Goal: Task Accomplishment & Management: Use online tool/utility

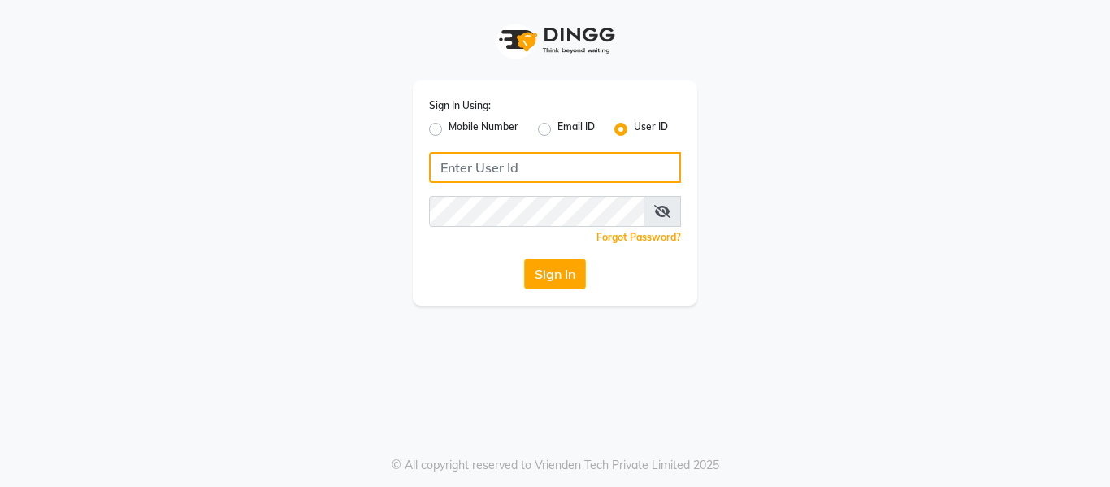
click at [526, 169] on input "Username" at bounding box center [555, 167] width 252 height 31
type input "s"
type input "Shellysalon"
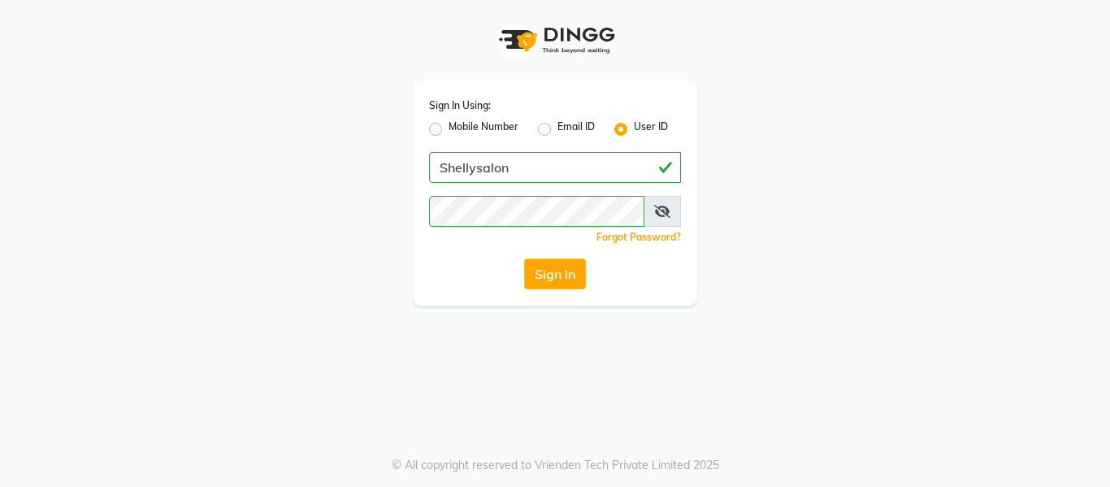
click at [652, 213] on span at bounding box center [662, 211] width 37 height 31
click at [662, 212] on icon at bounding box center [662, 211] width 16 height 13
click at [553, 278] on button "Sign In" at bounding box center [555, 273] width 62 height 31
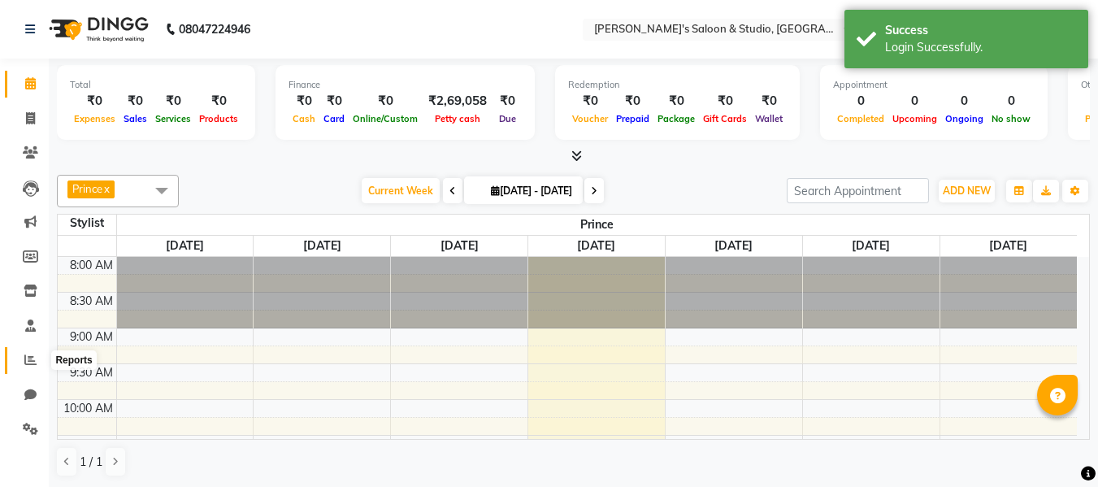
click at [30, 363] on icon at bounding box center [30, 360] width 12 height 12
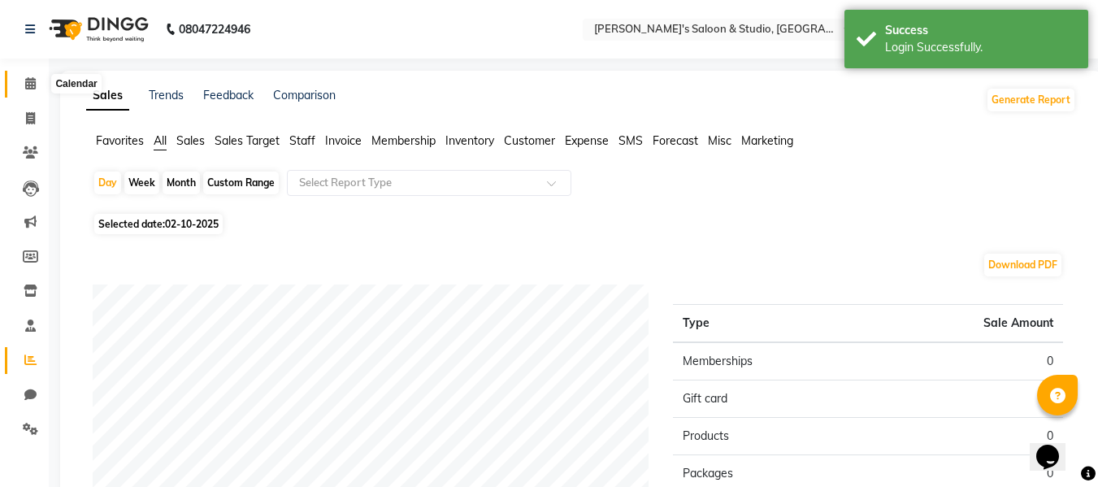
click at [25, 85] on icon at bounding box center [30, 83] width 11 height 12
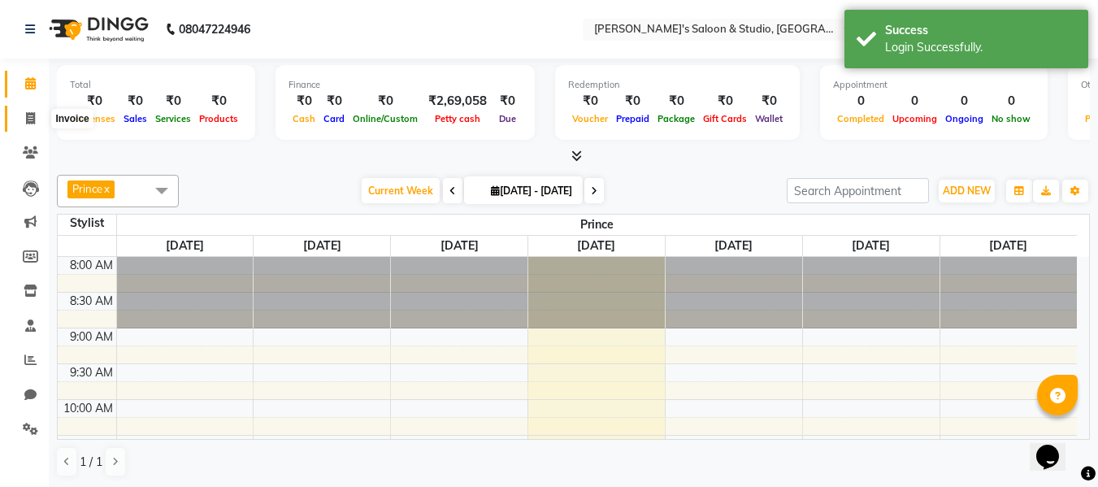
click at [41, 115] on span at bounding box center [30, 119] width 28 height 19
select select "service"
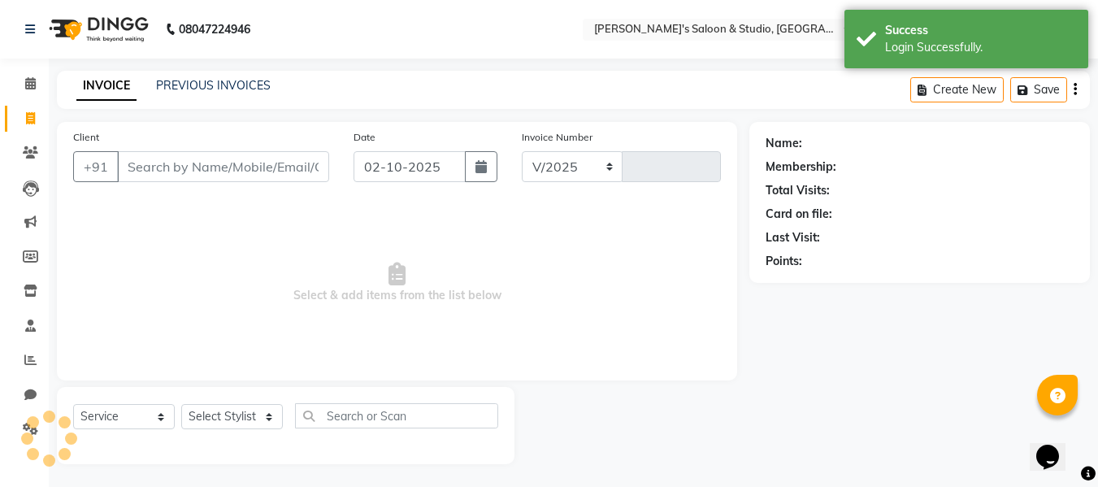
select select "7536"
type input "0716"
click at [241, 71] on div "INVOICE PREVIOUS INVOICES Create New Save" at bounding box center [573, 90] width 1033 height 38
click at [242, 81] on link "PREVIOUS INVOICES" at bounding box center [213, 85] width 115 height 15
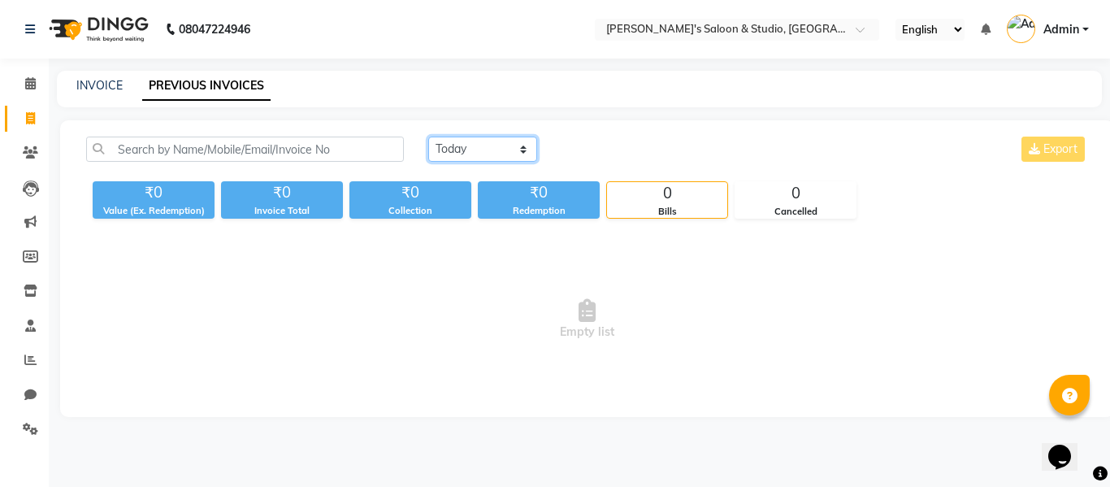
click at [455, 154] on select "[DATE] [DATE] Custom Range" at bounding box center [482, 149] width 109 height 25
select select "[DATE]"
click at [428, 137] on select "[DATE] [DATE] Custom Range" at bounding box center [482, 149] width 109 height 25
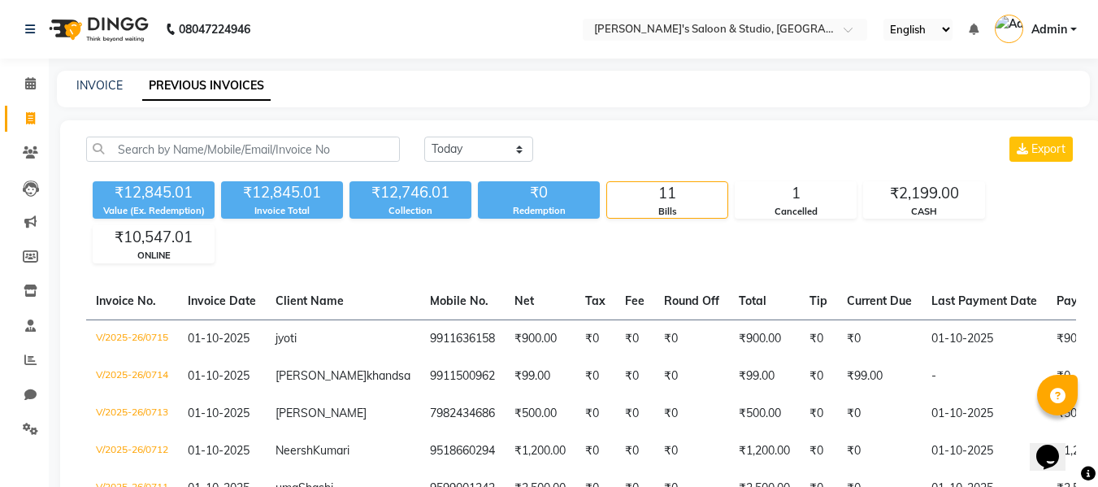
click at [30, 167] on li "Clients" at bounding box center [24, 153] width 49 height 35
click at [34, 124] on span at bounding box center [30, 119] width 28 height 19
select select "service"
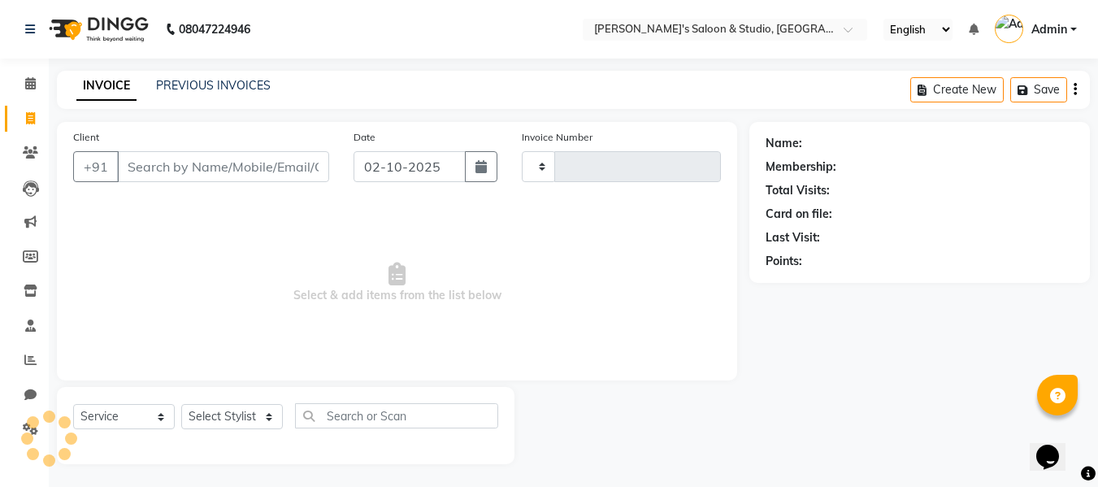
scroll to position [2, 0]
type input "0716"
select select "7536"
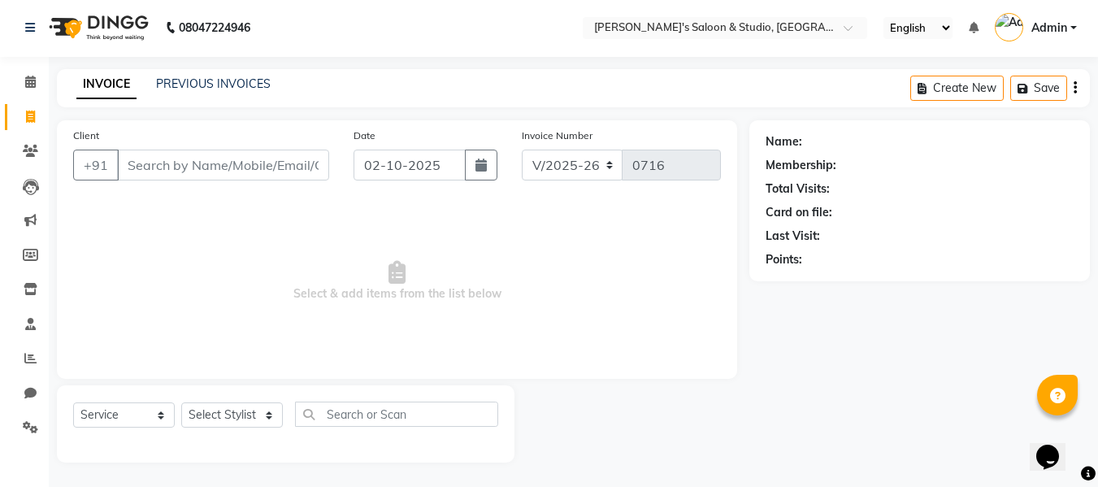
click at [245, 162] on input "Client" at bounding box center [223, 165] width 212 height 31
click at [159, 159] on input "Client" at bounding box center [223, 165] width 212 height 31
type input "kaku"
click at [179, 159] on input "kaku" at bounding box center [181, 165] width 129 height 31
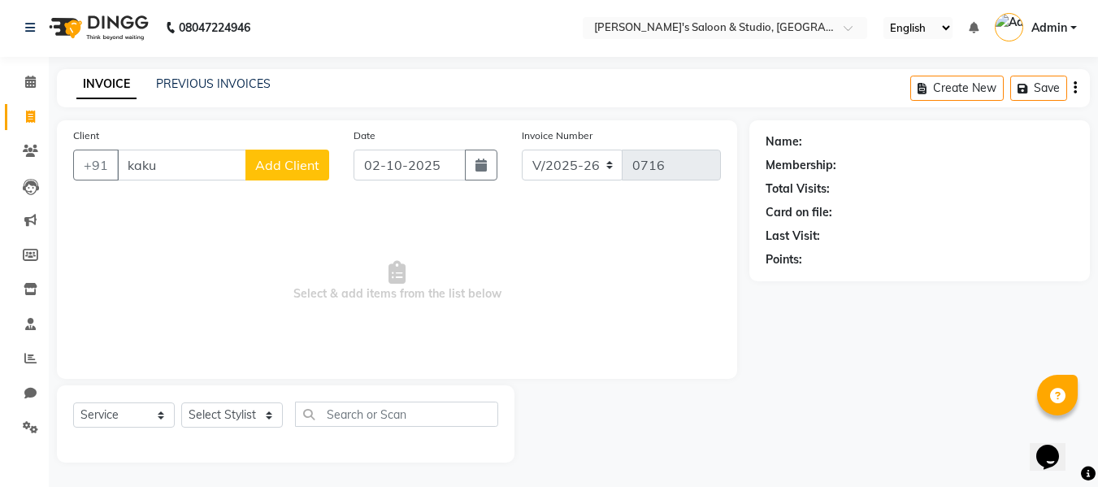
click at [179, 159] on input "kaku" at bounding box center [181, 165] width 129 height 31
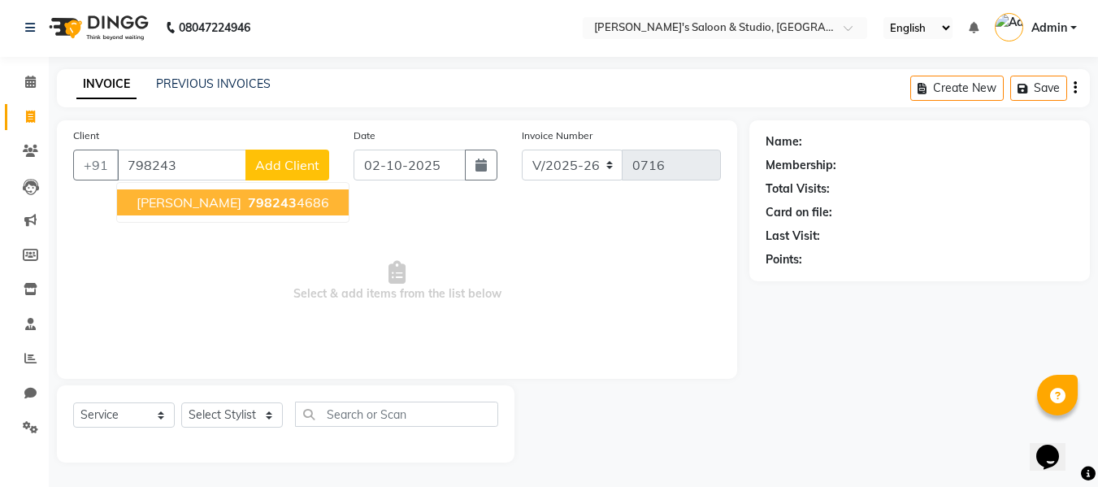
click at [248, 194] on span "798243" at bounding box center [272, 202] width 49 height 16
type input "7982434686"
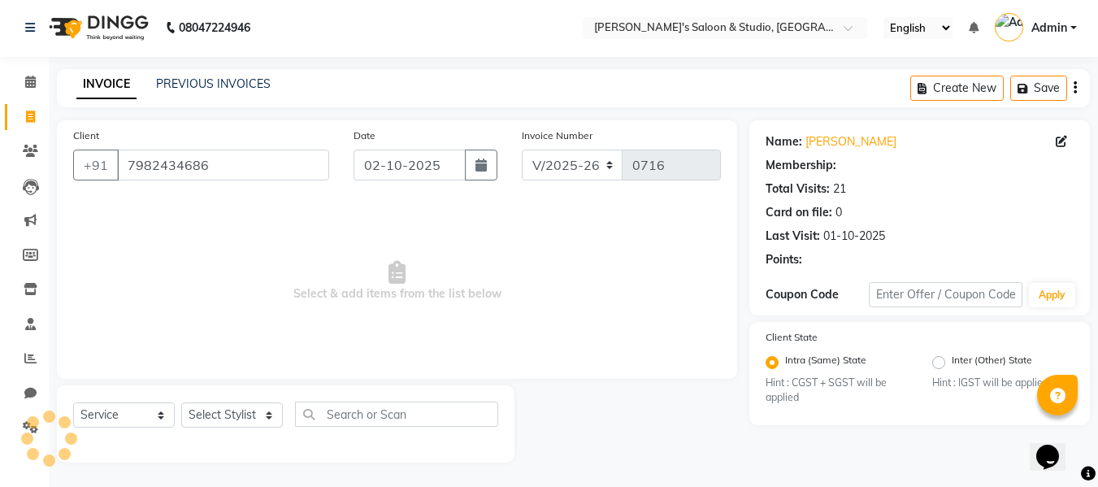
select select "1: Object"
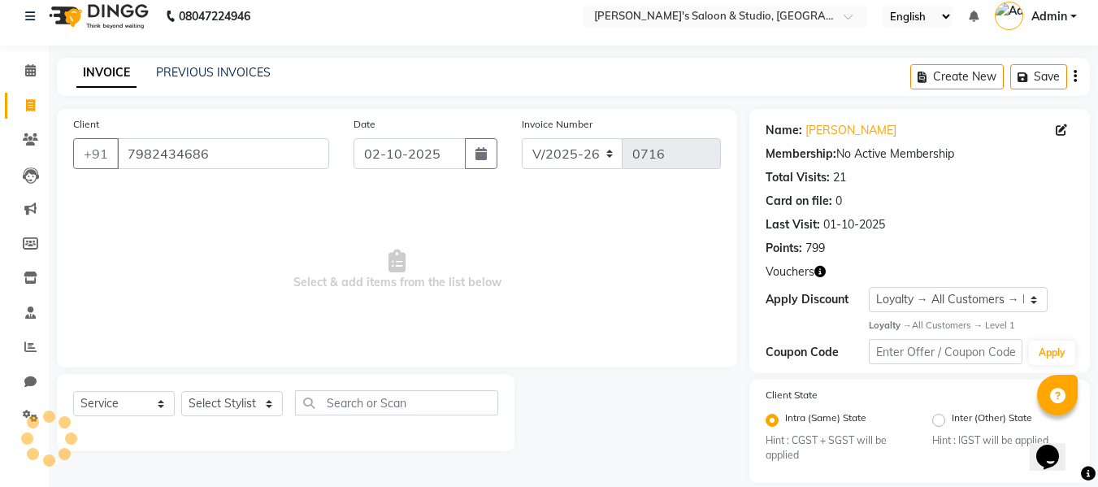
scroll to position [16, 0]
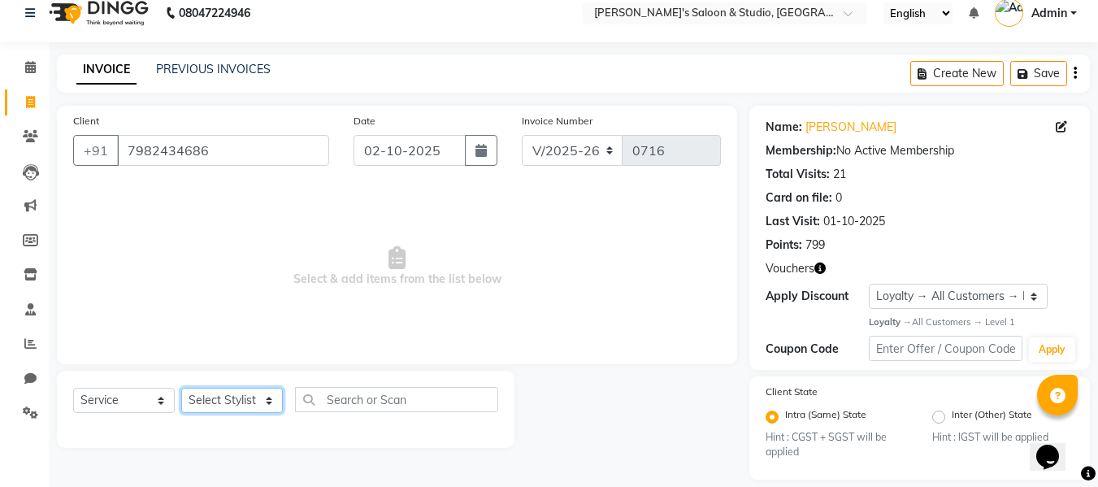
click at [238, 388] on select "Select Stylist [PERSON_NAME] Kajal [PERSON_NAME] [PERSON_NAME]" at bounding box center [232, 400] width 102 height 25
select select "93254"
click at [181, 388] on select "Select Stylist [PERSON_NAME] Kajal [PERSON_NAME] [PERSON_NAME]" at bounding box center [232, 400] width 102 height 25
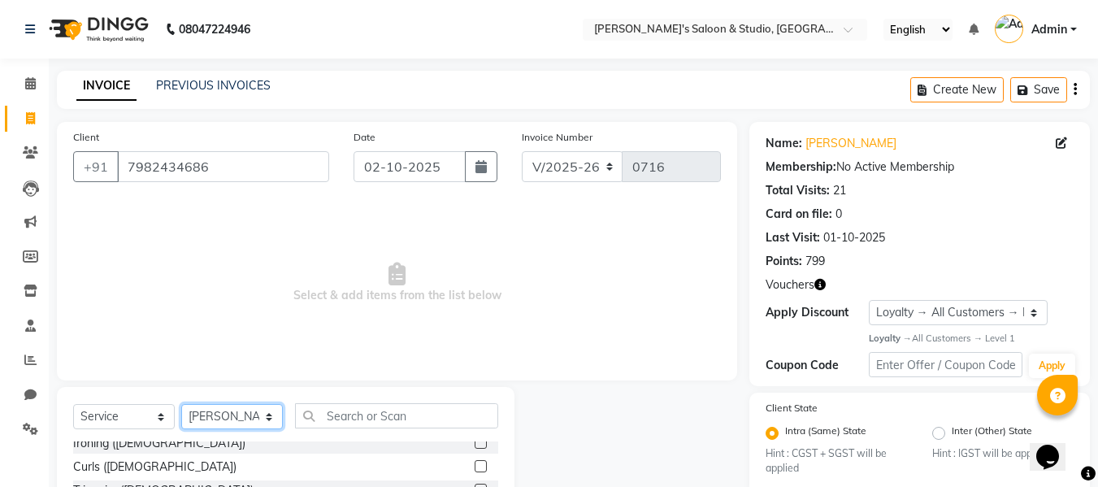
scroll to position [164, 0]
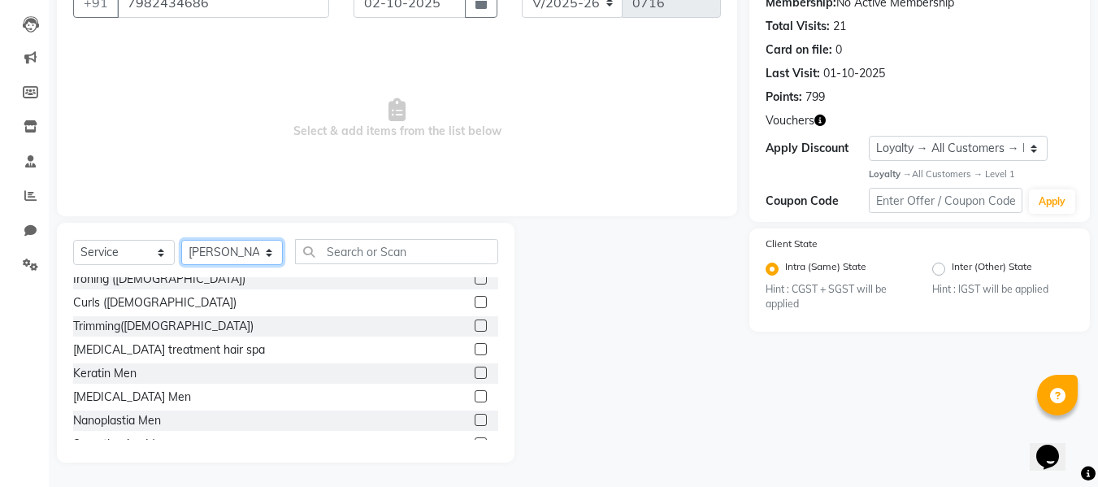
drag, startPoint x: 1102, startPoint y: 430, endPoint x: 49, endPoint y: 8, distance: 1134.6
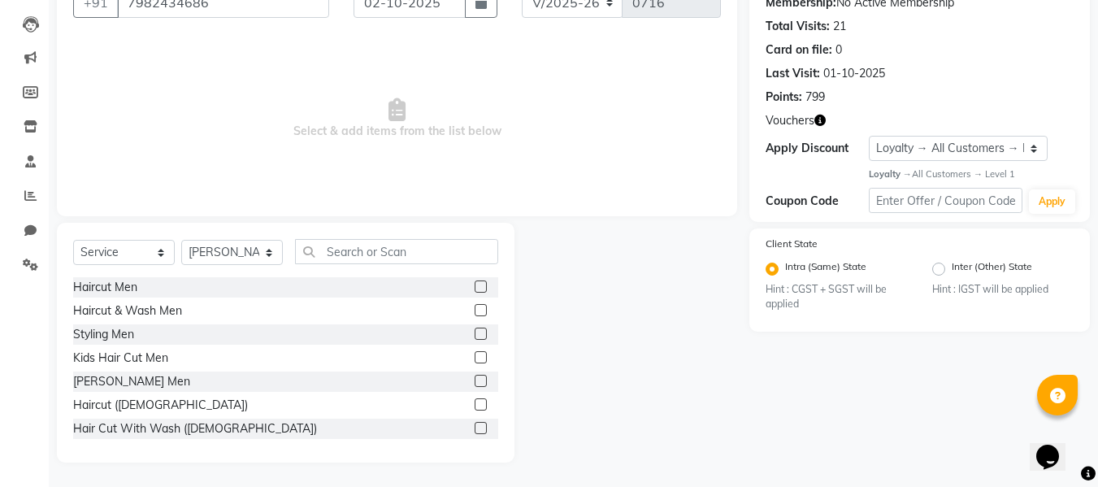
click at [475, 378] on label at bounding box center [481, 381] width 12 height 12
click at [475, 378] on input "checkbox" at bounding box center [480, 381] width 11 height 11
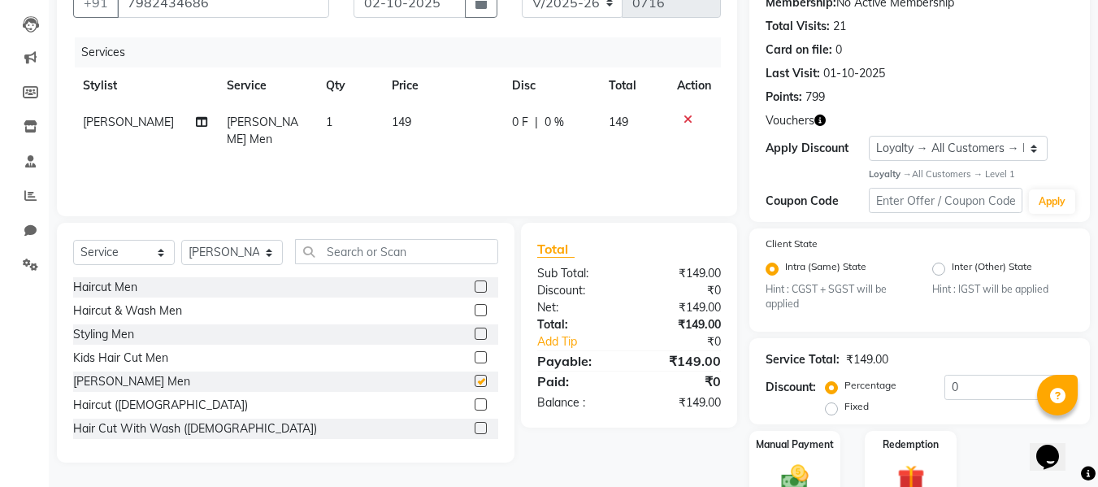
checkbox input "false"
click at [252, 251] on select "Select Stylist [PERSON_NAME] Kajal [PERSON_NAME] [PERSON_NAME]" at bounding box center [232, 252] width 102 height 25
select select "92033"
click at [181, 240] on select "Select Stylist [PERSON_NAME] Kajal [PERSON_NAME] [PERSON_NAME]" at bounding box center [232, 252] width 102 height 25
click at [475, 285] on label at bounding box center [481, 286] width 12 height 12
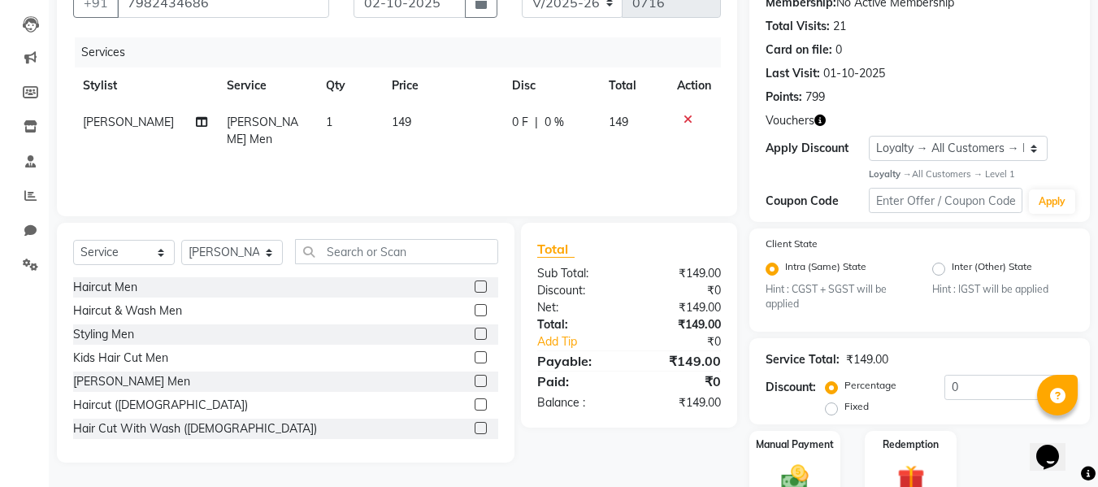
click at [475, 285] on input "checkbox" at bounding box center [480, 287] width 11 height 11
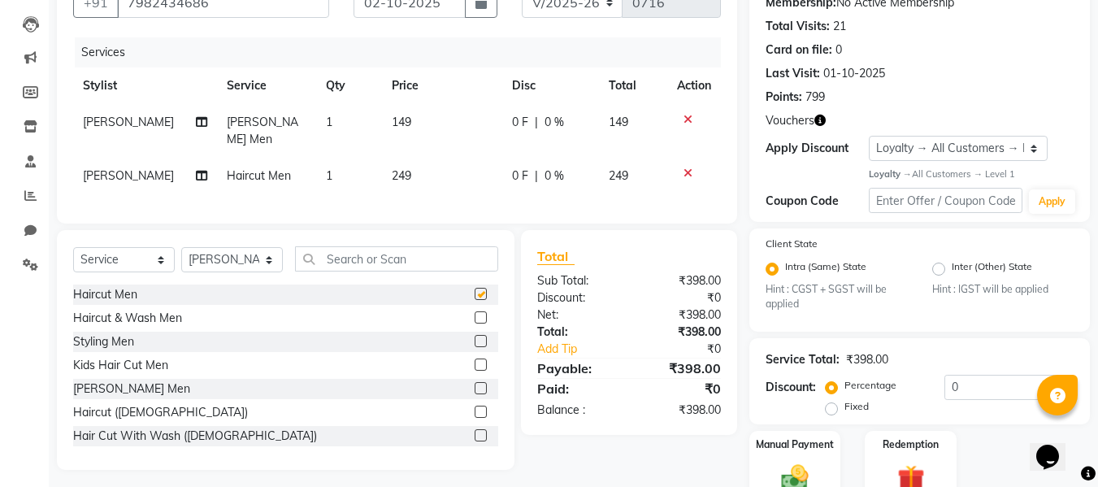
checkbox input "false"
click at [475, 384] on label at bounding box center [481, 388] width 12 height 12
click at [475, 384] on input "checkbox" at bounding box center [480, 389] width 11 height 11
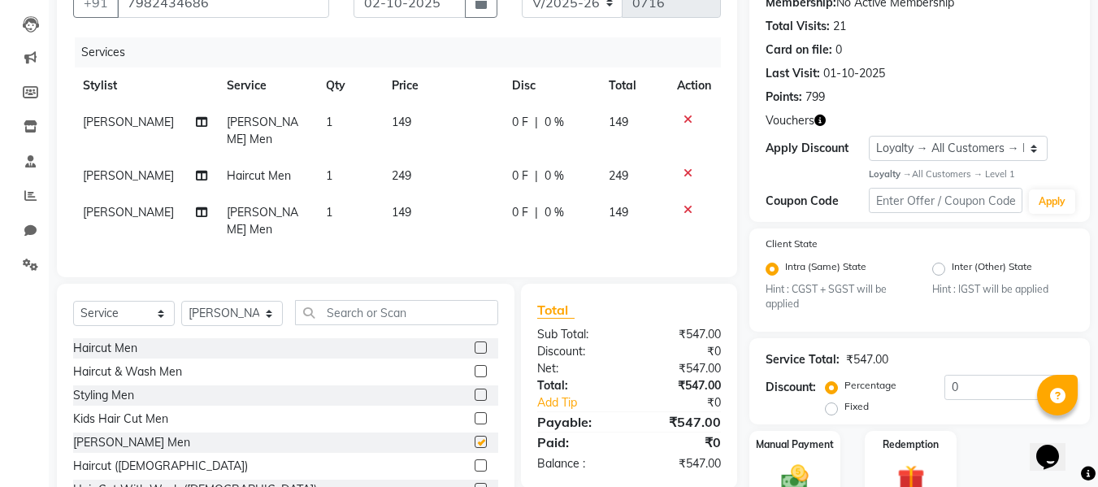
checkbox input "false"
click at [434, 300] on input "text" at bounding box center [396, 312] width 203 height 25
click at [436, 300] on input "text" at bounding box center [396, 312] width 203 height 25
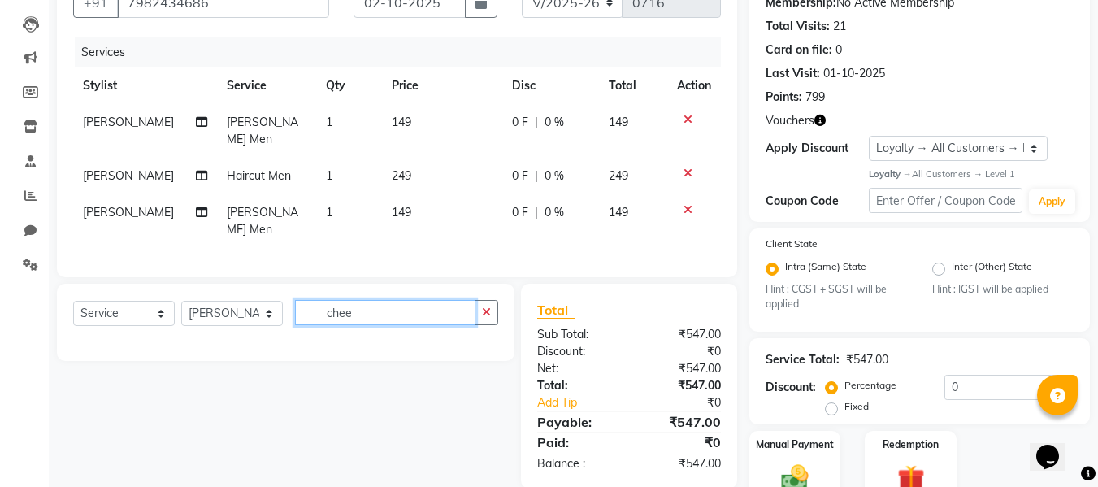
click at [423, 300] on input "chee" at bounding box center [385, 312] width 180 height 25
type input "c"
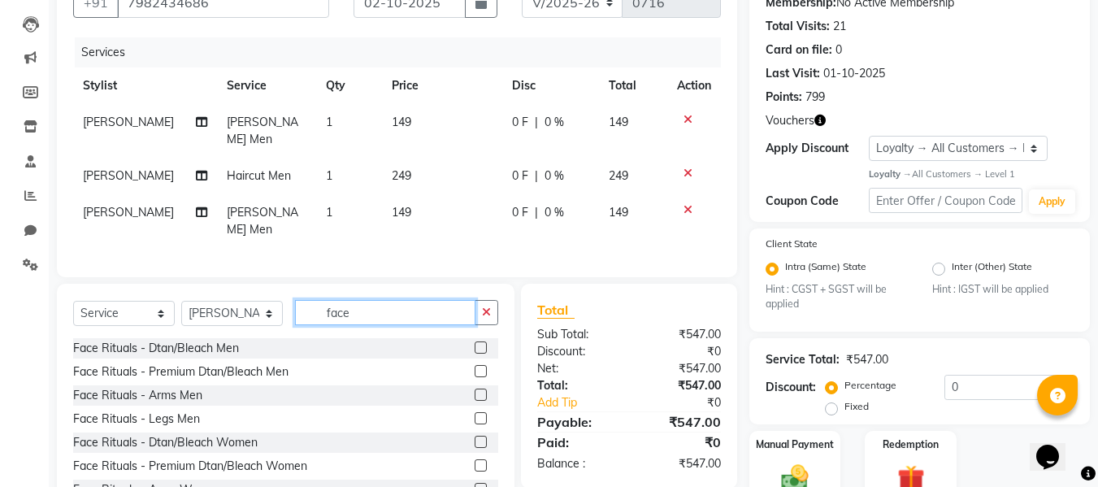
type input "face w"
click at [370, 300] on input "face w" at bounding box center [385, 312] width 180 height 25
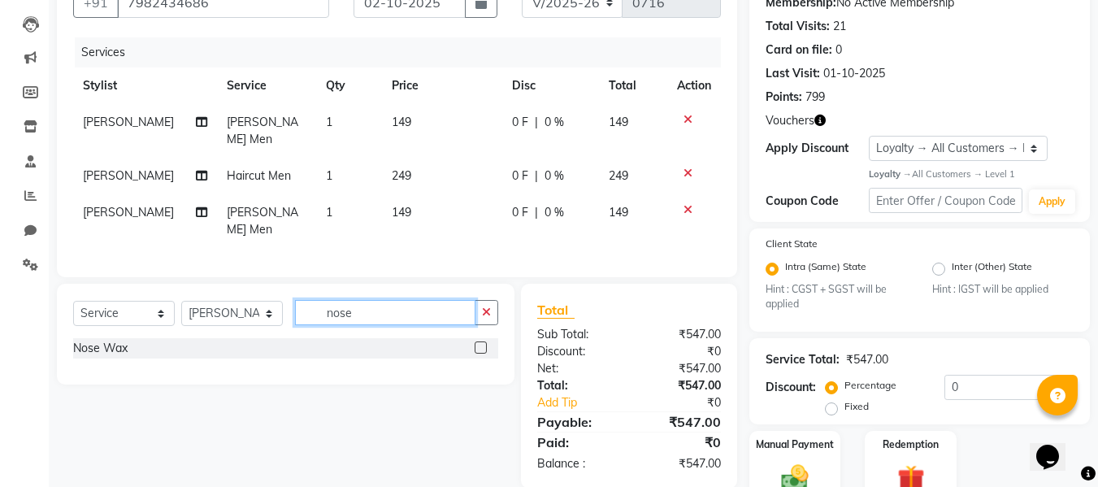
type input "nose"
click at [478, 341] on label at bounding box center [481, 347] width 12 height 12
click at [478, 343] on input "checkbox" at bounding box center [480, 348] width 11 height 11
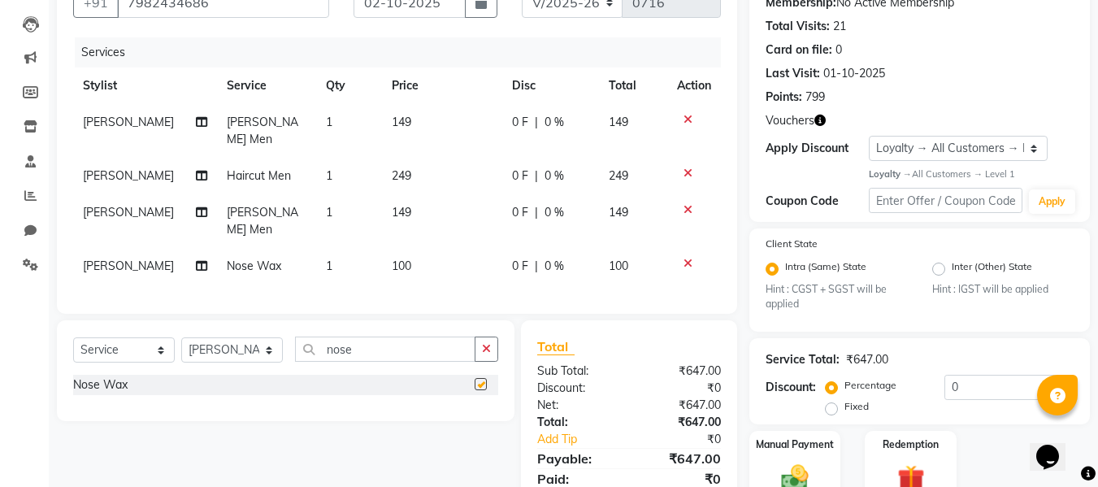
checkbox input "false"
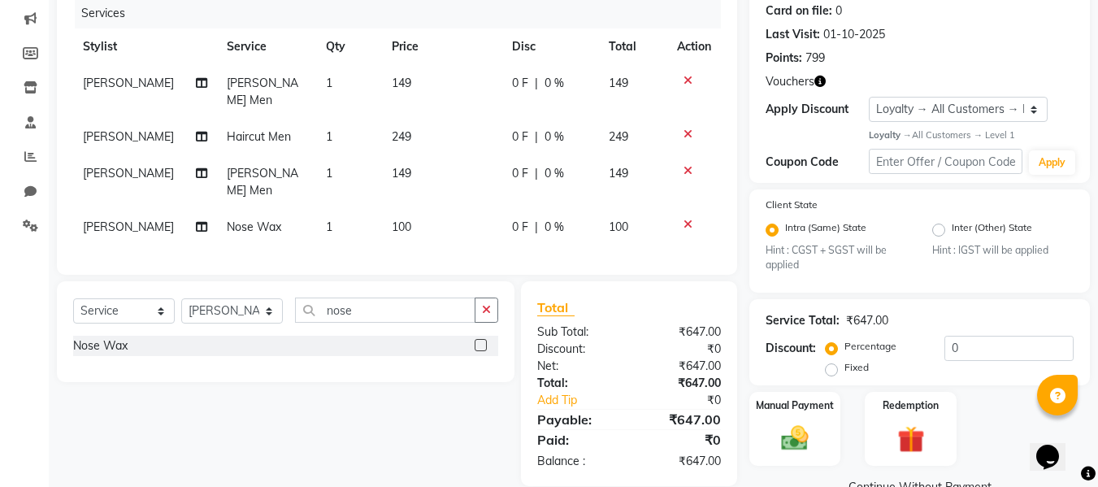
scroll to position [240, 0]
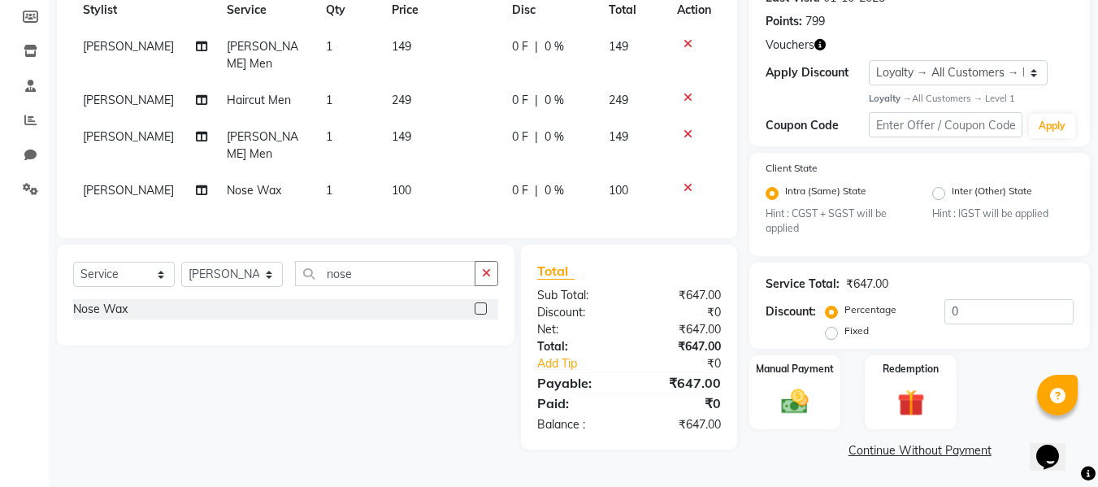
click at [844, 334] on label "Fixed" at bounding box center [856, 330] width 24 height 15
click at [831, 334] on input "Fixed" at bounding box center [834, 330] width 11 height 11
radio input "true"
click at [1011, 315] on input "0" at bounding box center [1008, 311] width 129 height 25
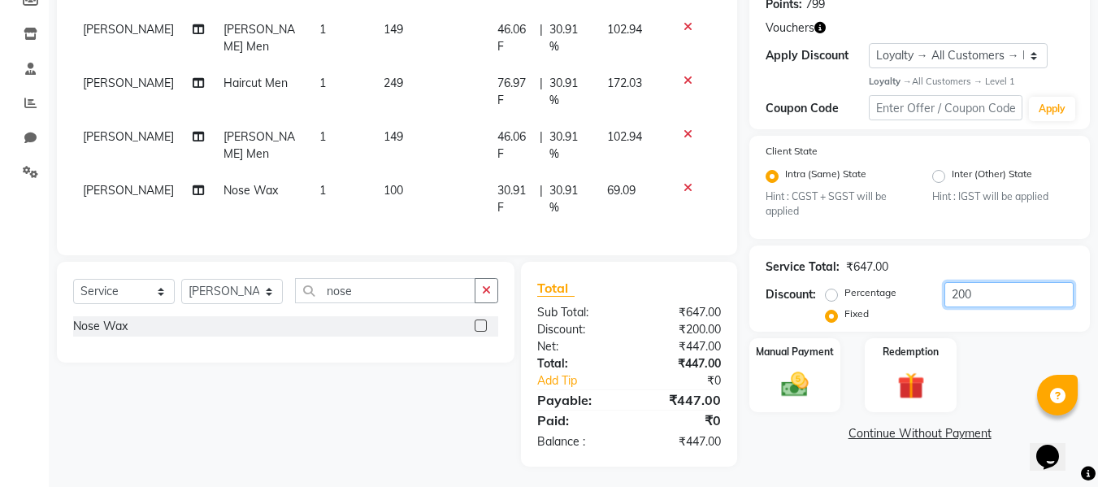
scroll to position [273, 0]
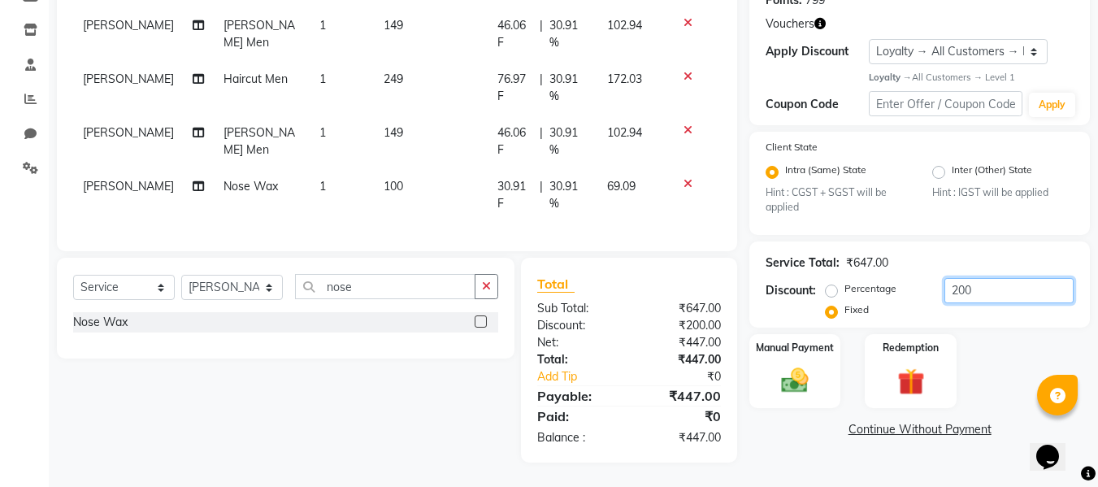
type input "200"
click at [783, 445] on div "Name: [PERSON_NAME] Membership: No Active Membership Total Visits: 21 Card on f…" at bounding box center [925, 161] width 353 height 601
click at [780, 348] on div "Manual Payment" at bounding box center [795, 370] width 95 height 77
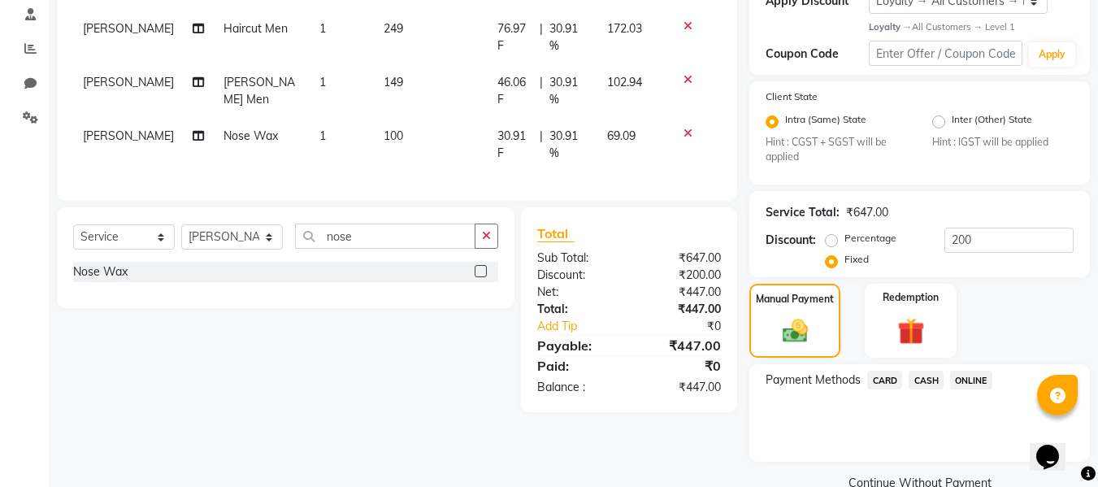
scroll to position [344, 0]
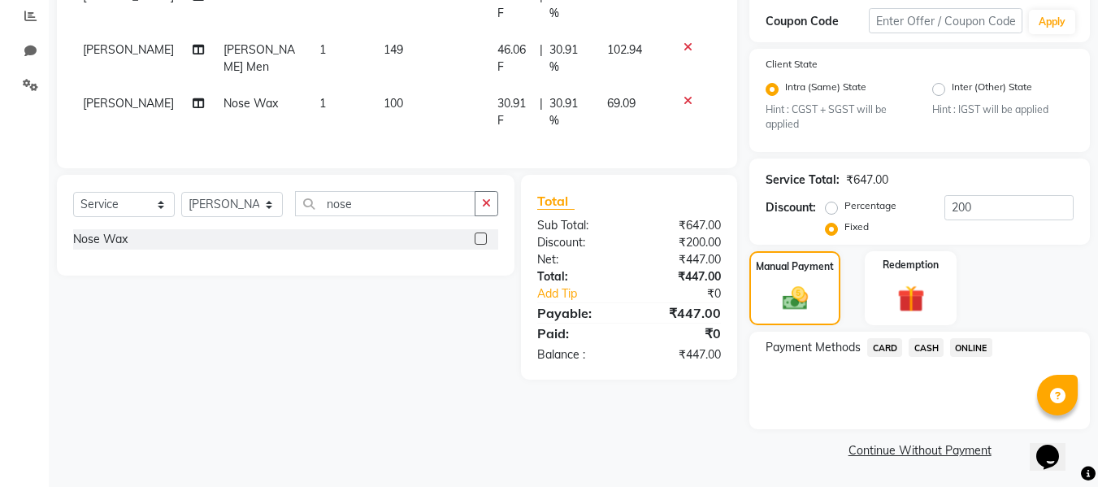
click at [944, 342] on div "ONLINE" at bounding box center [968, 349] width 49 height 22
click at [935, 345] on span "CASH" at bounding box center [926, 347] width 35 height 19
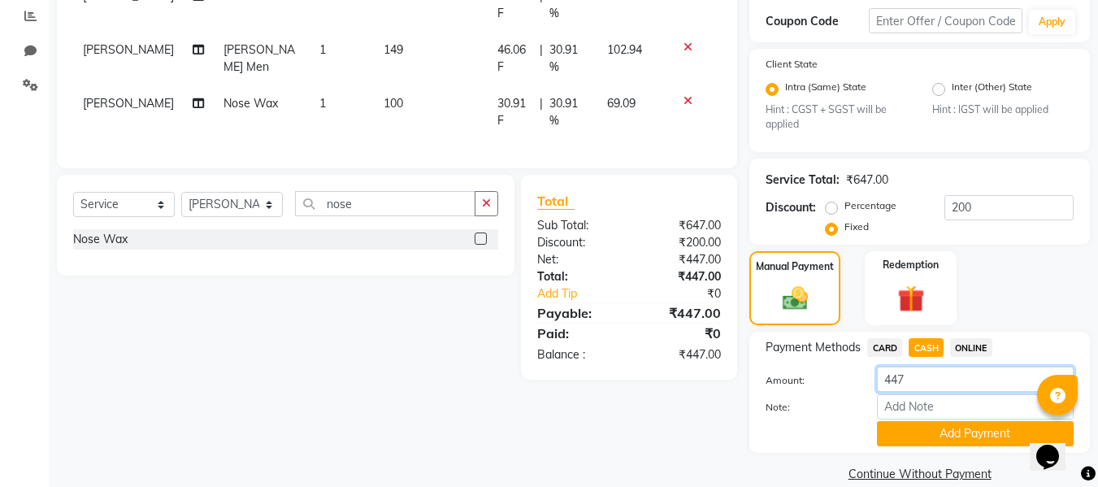
click at [914, 372] on input "447" at bounding box center [975, 379] width 197 height 25
type input "4"
type input "350"
click at [951, 437] on button "Add Payment" at bounding box center [975, 433] width 197 height 25
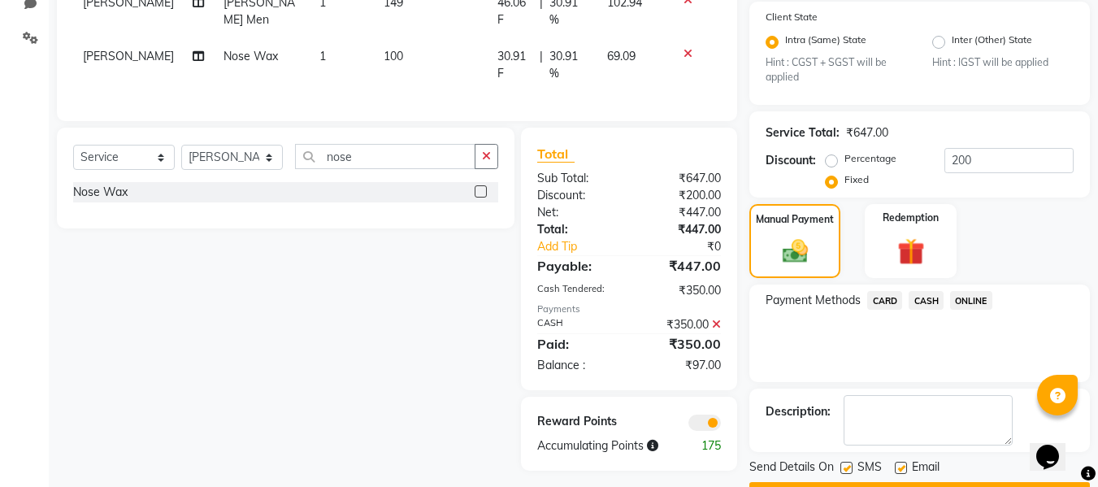
scroll to position [436, 0]
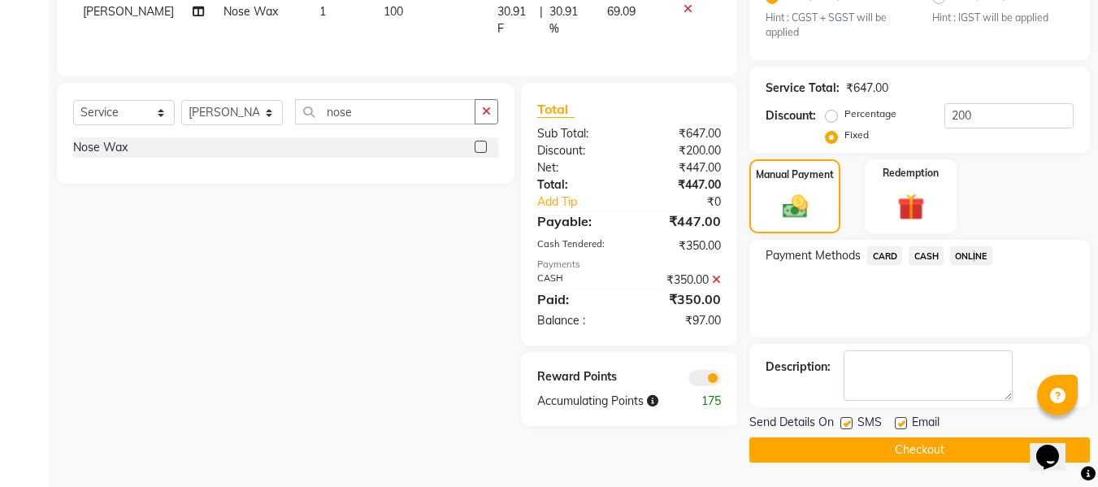
click at [974, 257] on span "ONLINE" at bounding box center [971, 255] width 42 height 19
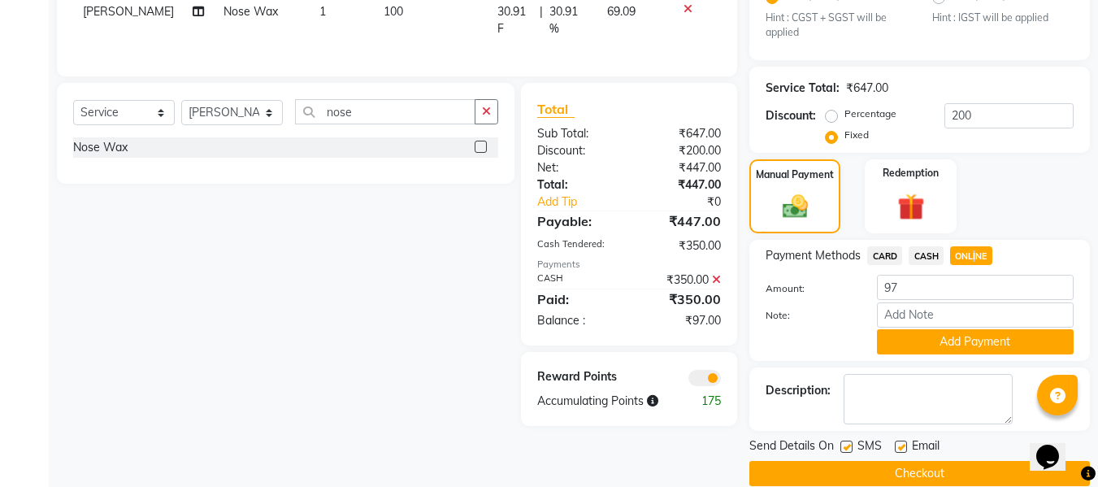
scroll to position [459, 0]
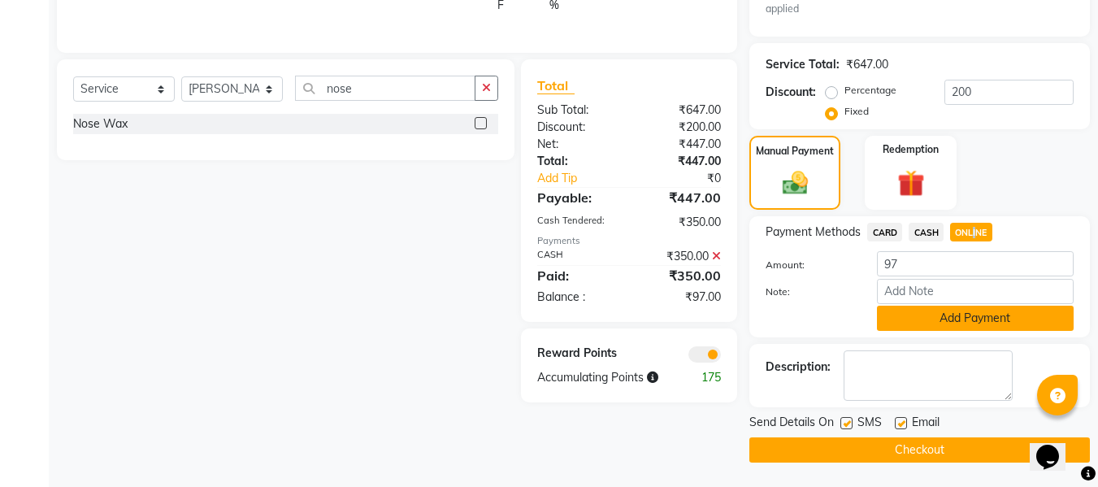
click at [976, 318] on button "Add Payment" at bounding box center [975, 318] width 197 height 25
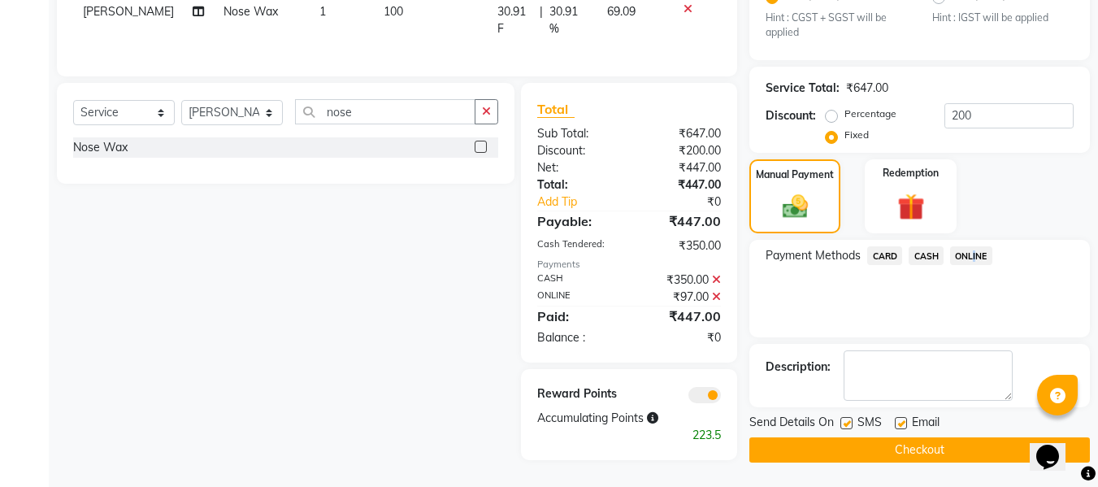
click at [869, 438] on button "Checkout" at bounding box center [919, 449] width 341 height 25
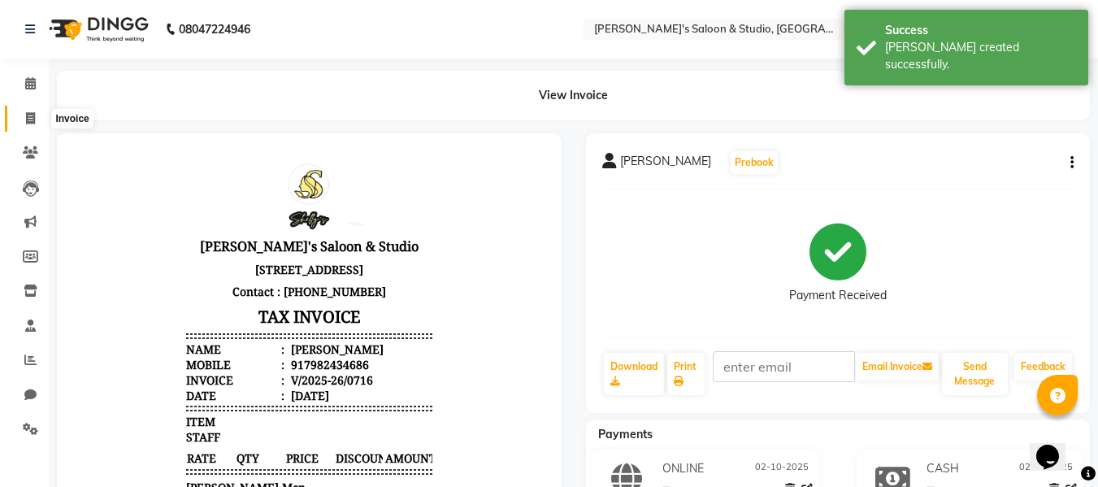
drag, startPoint x: 30, startPoint y: 124, endPoint x: 45, endPoint y: 50, distance: 76.2
click at [30, 124] on span at bounding box center [30, 119] width 28 height 19
select select "service"
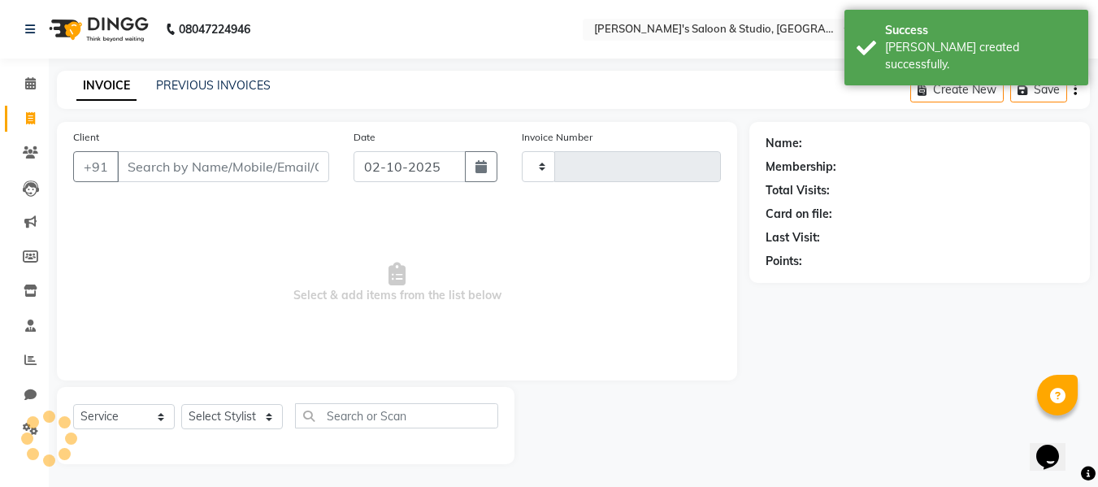
scroll to position [2, 0]
type input "0717"
select select "7536"
